Goal: Task Accomplishment & Management: Use online tool/utility

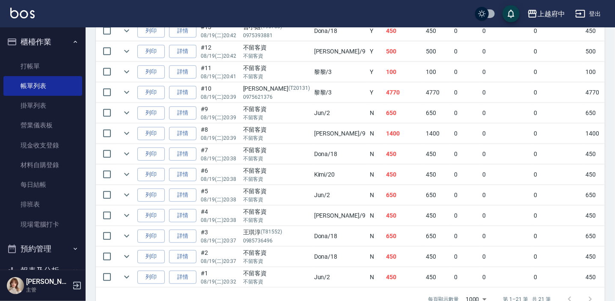
scroll to position [132, 0]
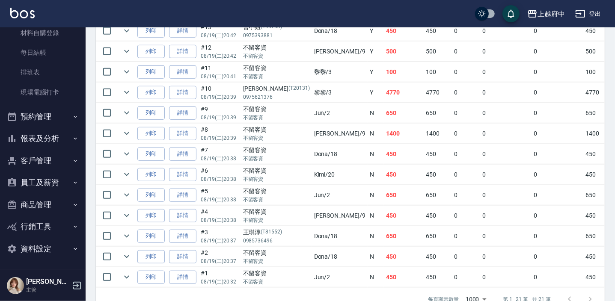
click at [30, 160] on button "客戶管理" at bounding box center [42, 161] width 79 height 22
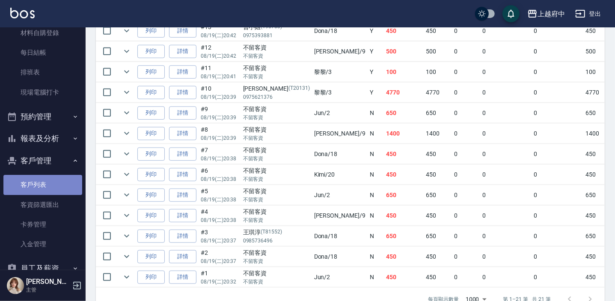
click at [44, 183] on link "客戶列表" at bounding box center [42, 185] width 79 height 20
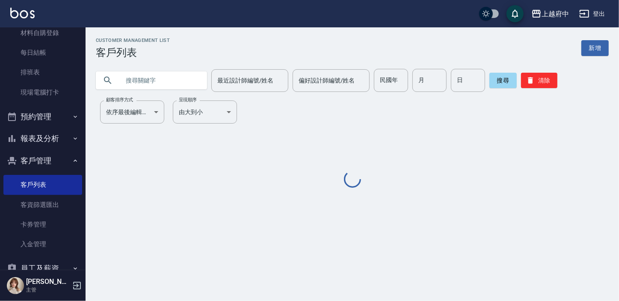
click at [151, 79] on input "text" at bounding box center [160, 80] width 80 height 23
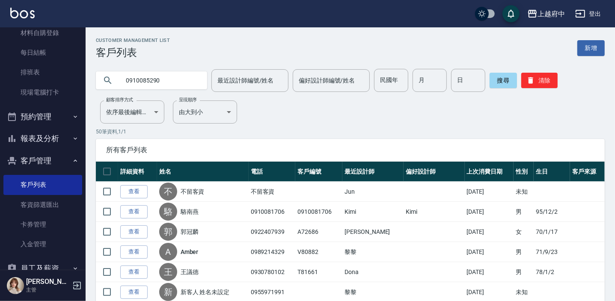
type input "0910085290"
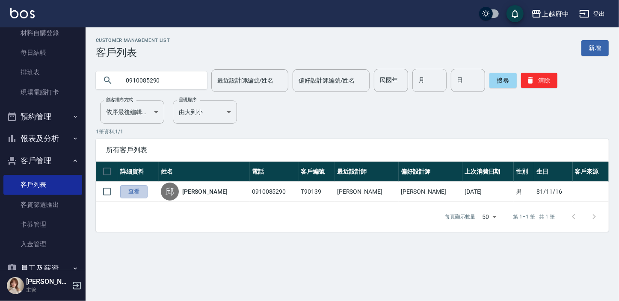
click at [142, 193] on link "查看" at bounding box center [133, 191] width 27 height 13
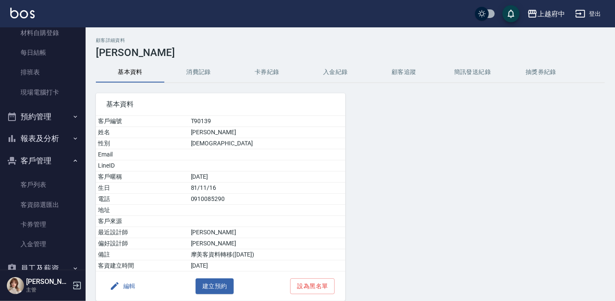
click at [198, 72] on button "消費記錄" at bounding box center [198, 72] width 68 height 21
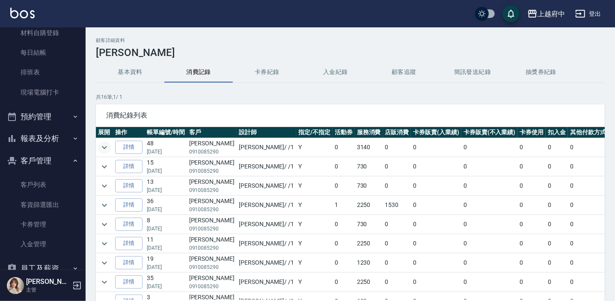
click at [106, 146] on icon "expand row" at bounding box center [104, 147] width 10 height 10
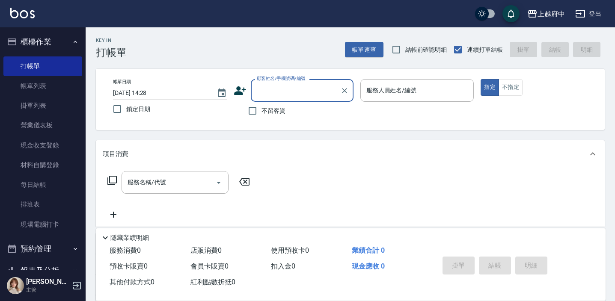
scroll to position [115, 0]
